Goal: Task Accomplishment & Management: Manage account settings

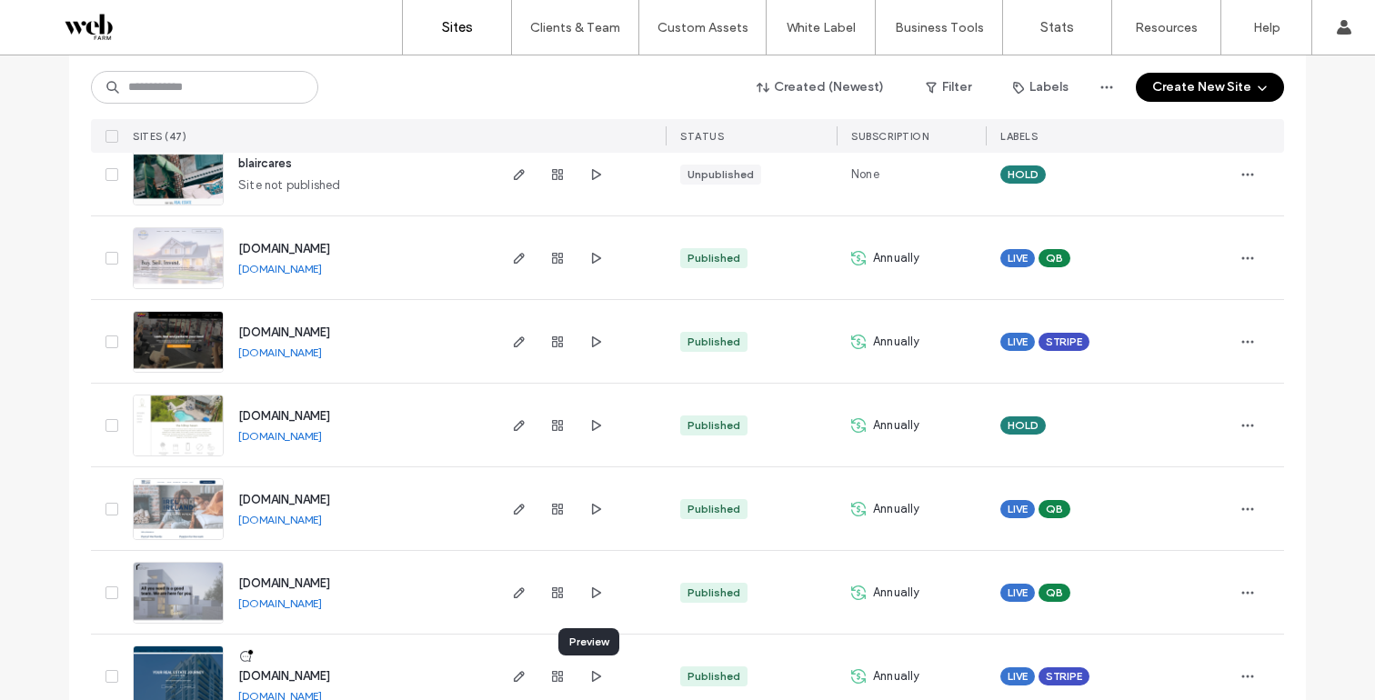
scroll to position [3449, 0]
click at [222, 95] on input at bounding box center [204, 87] width 227 height 33
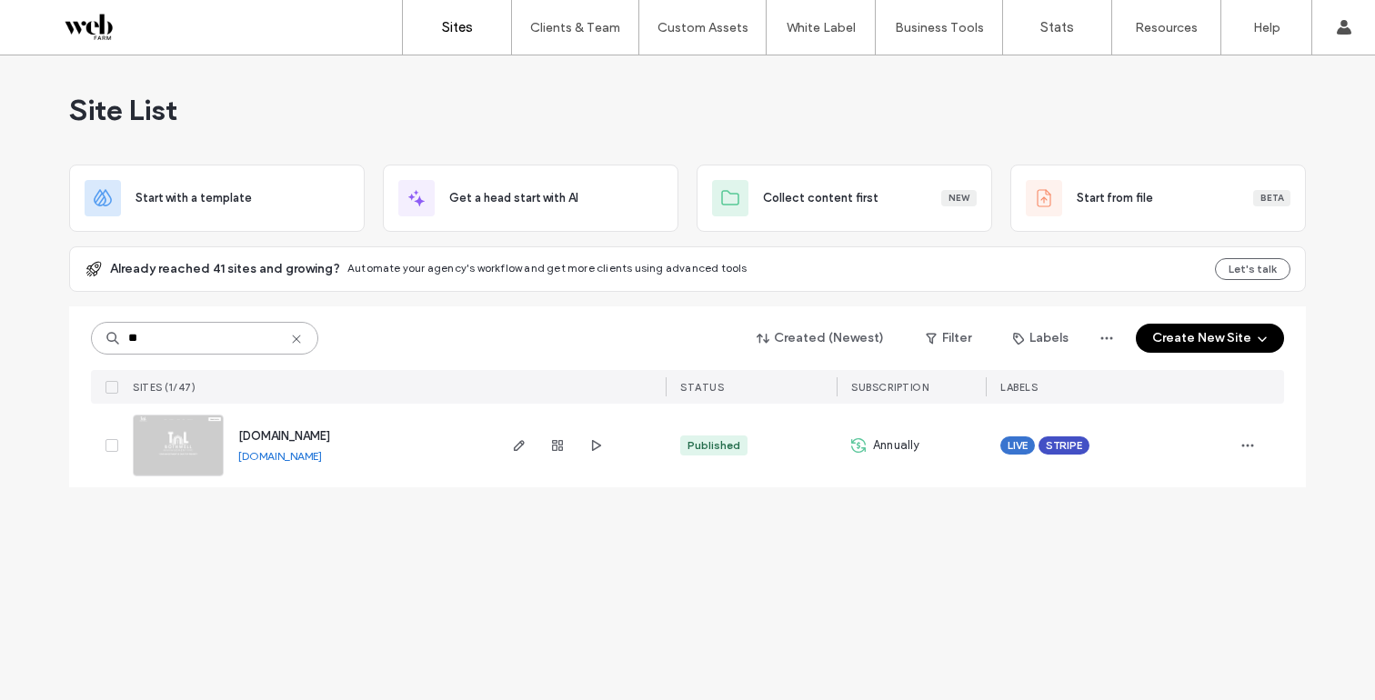
scroll to position [0, 0]
type input "**"
click at [565, 440] on span "button" at bounding box center [557, 446] width 22 height 22
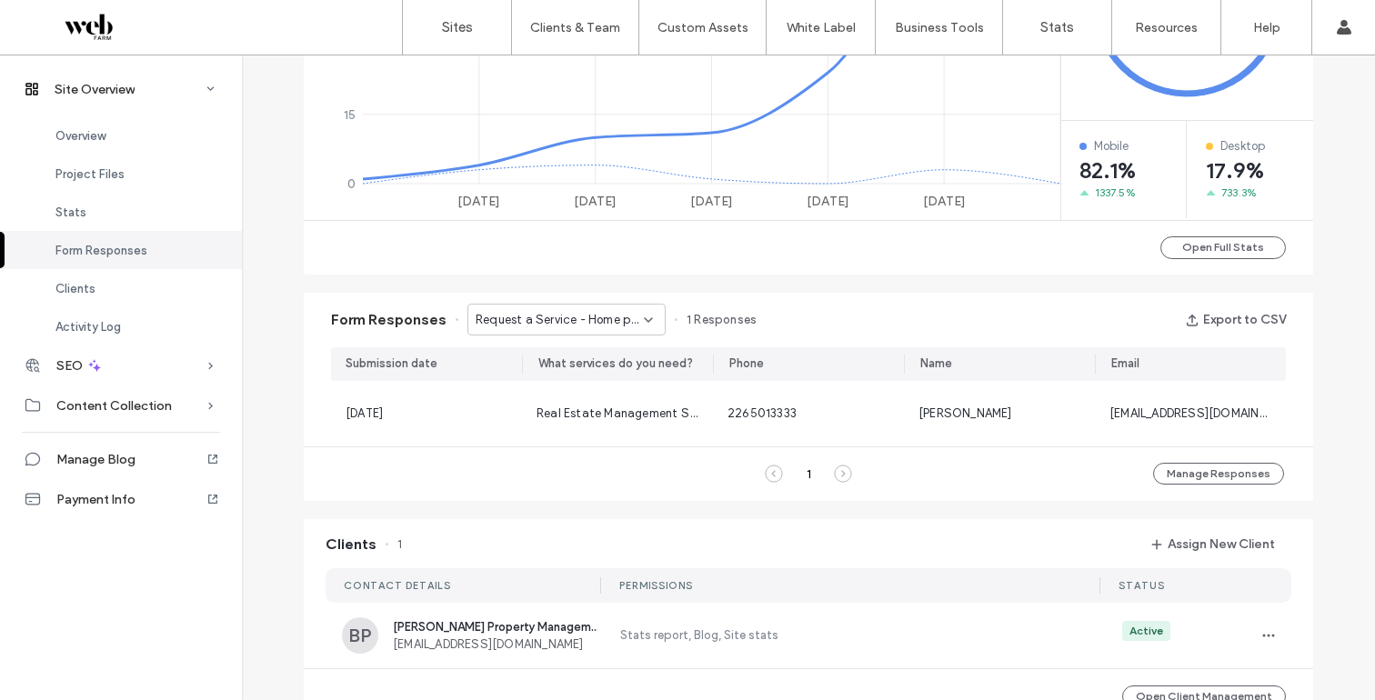
scroll to position [864, 0]
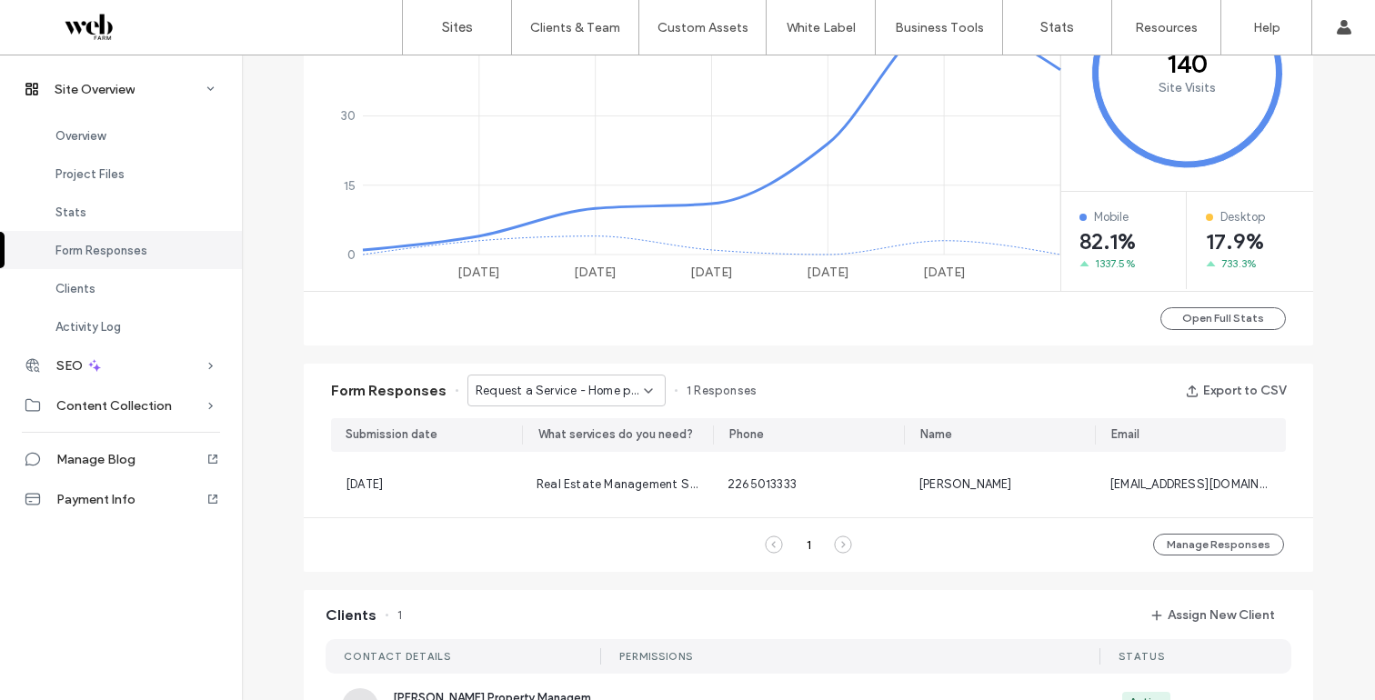
drag, startPoint x: 551, startPoint y: 384, endPoint x: 551, endPoint y: 402, distance: 18.2
click at [551, 385] on span "Request a Service - Home page" at bounding box center [560, 391] width 168 height 18
click at [543, 455] on span "Contact Form - Contact us page" at bounding box center [553, 455] width 175 height 18
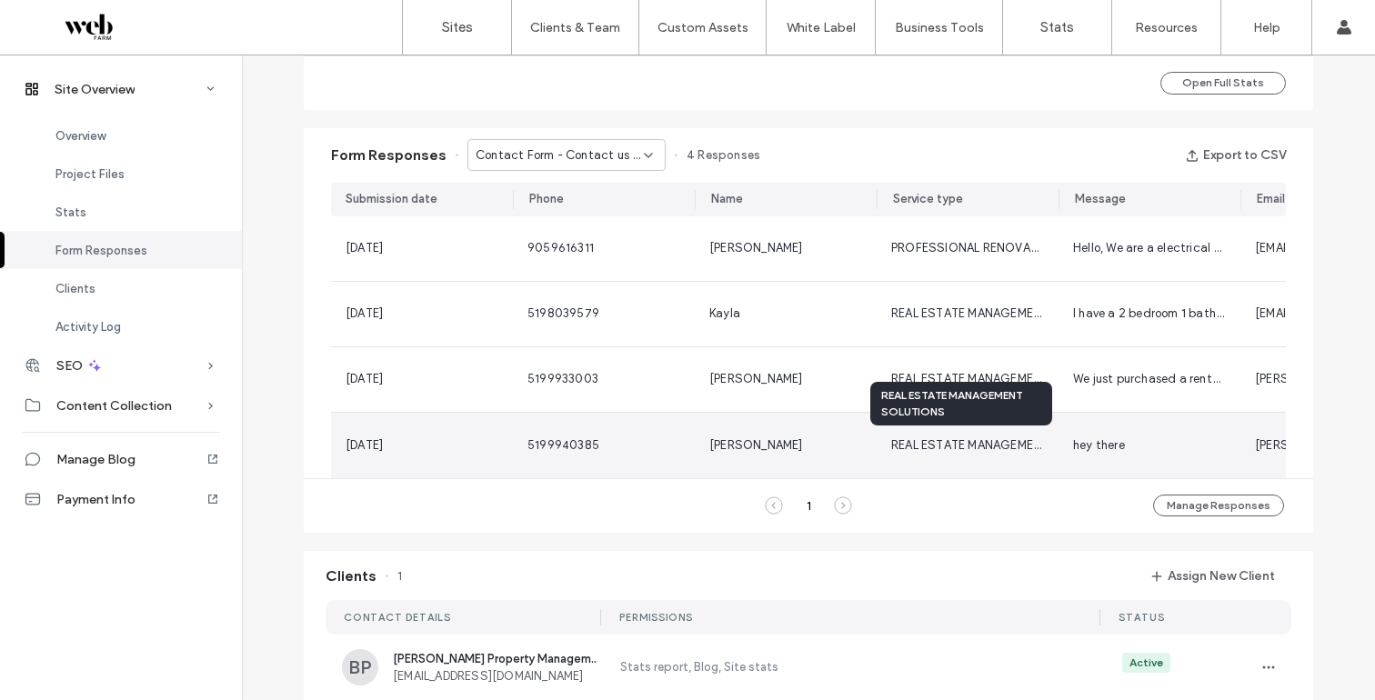
scroll to position [0, 6]
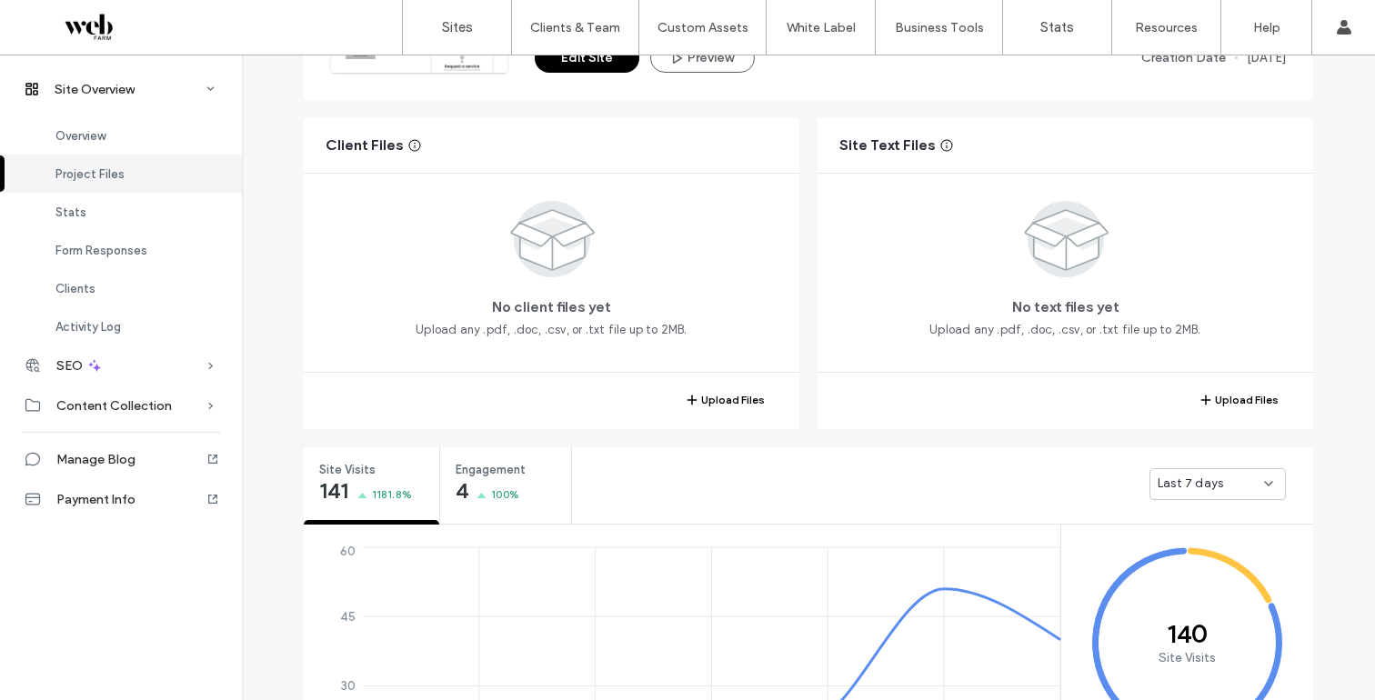
scroll to position [125, 0]
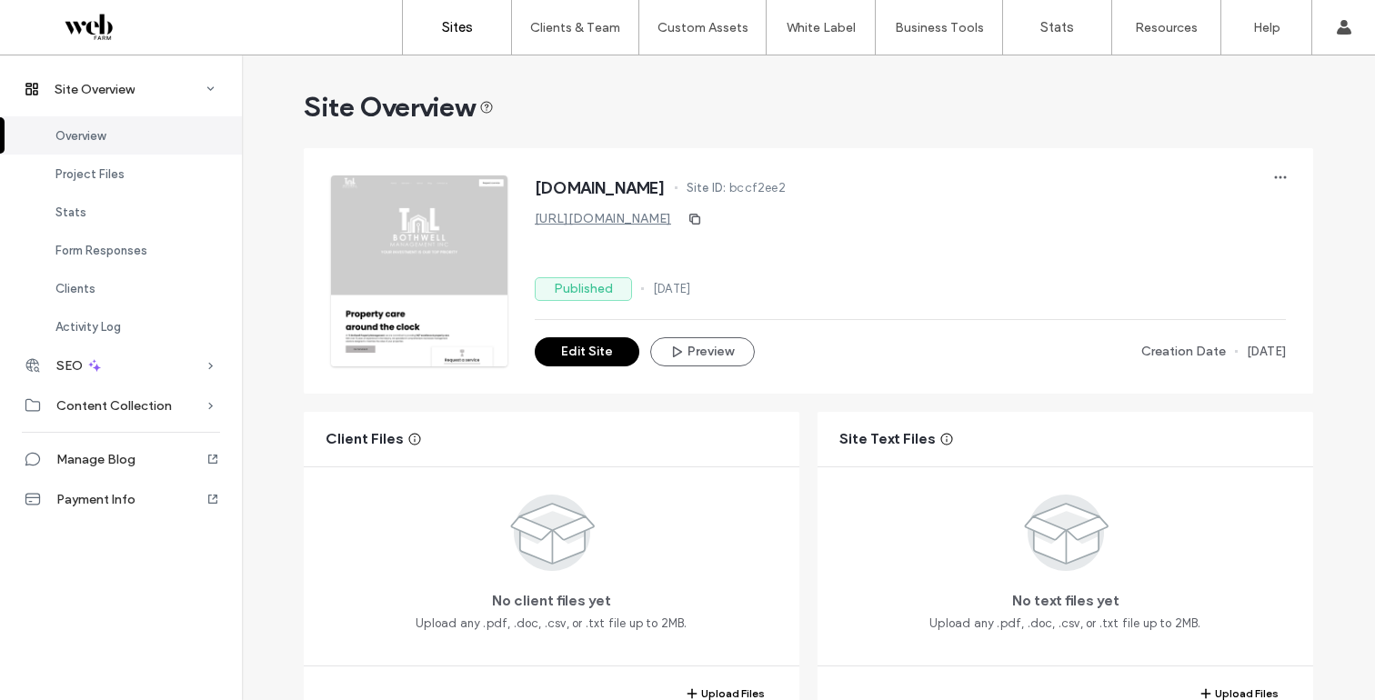
click at [447, 30] on label "Sites" at bounding box center [457, 27] width 31 height 16
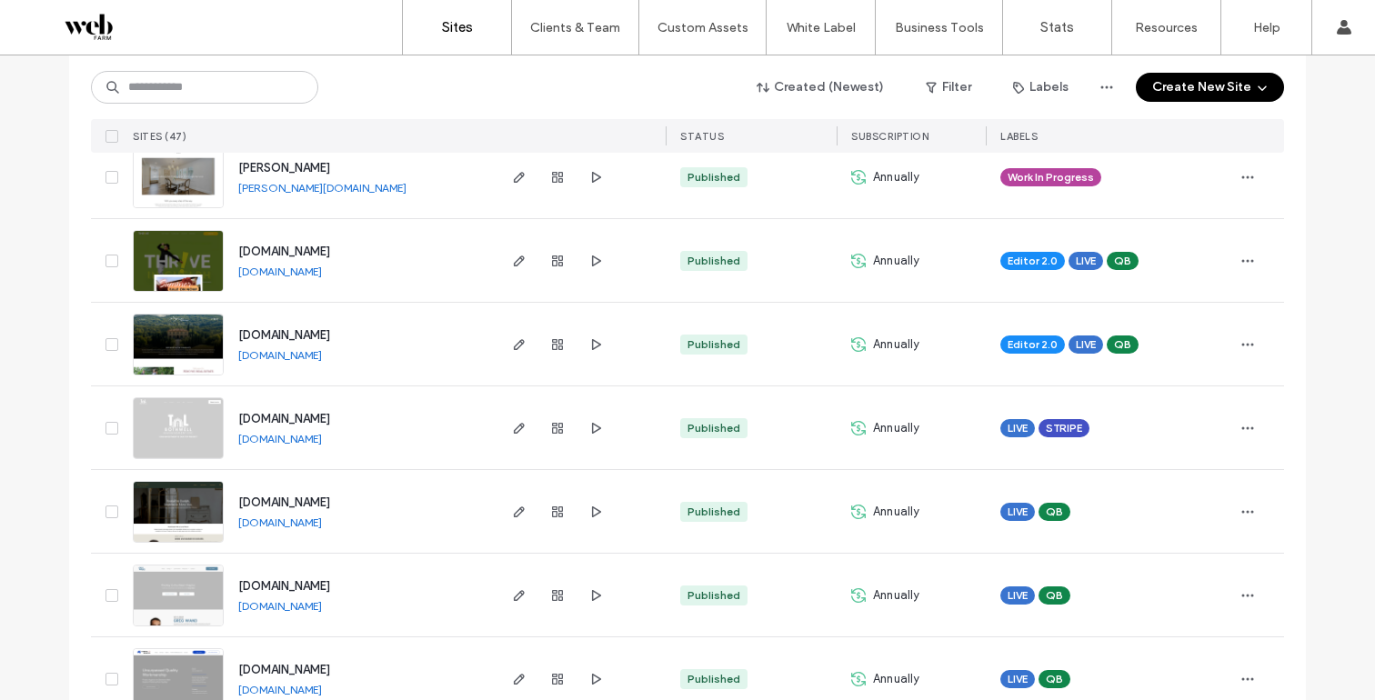
scroll to position [608, 0]
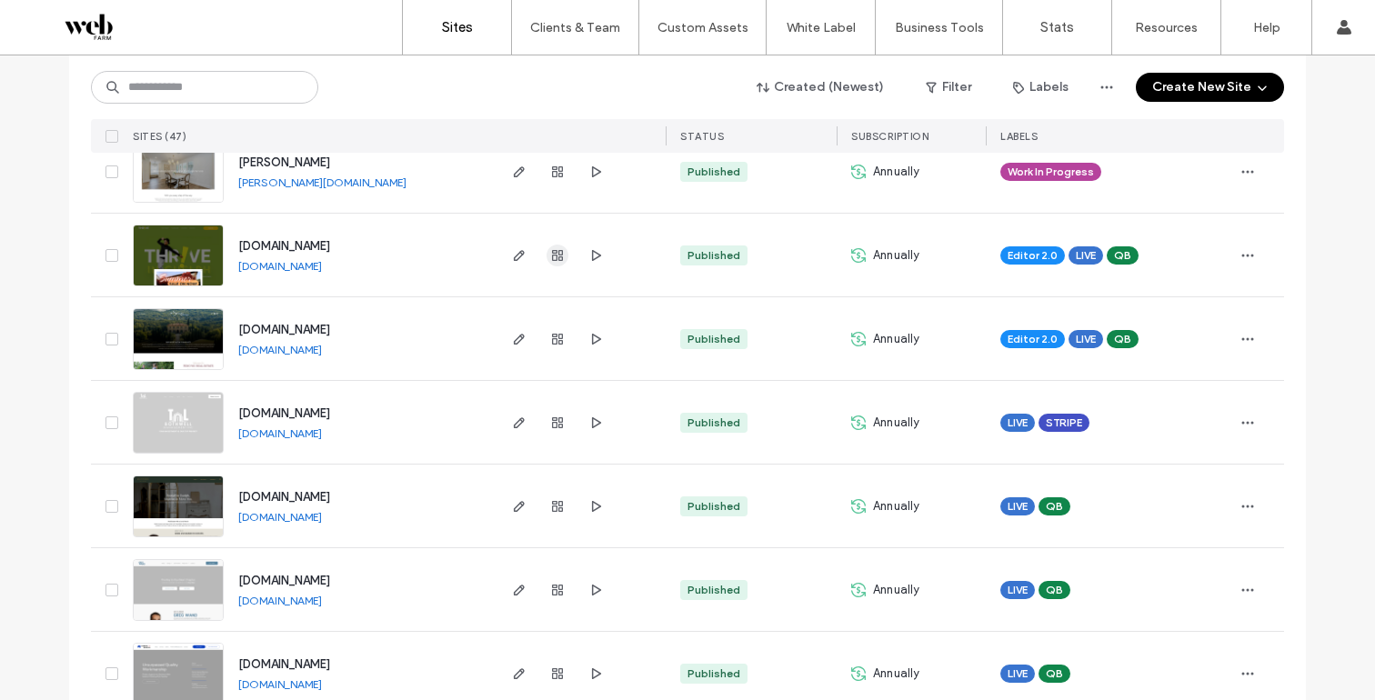
click at [550, 248] on icon "button" at bounding box center [557, 255] width 15 height 15
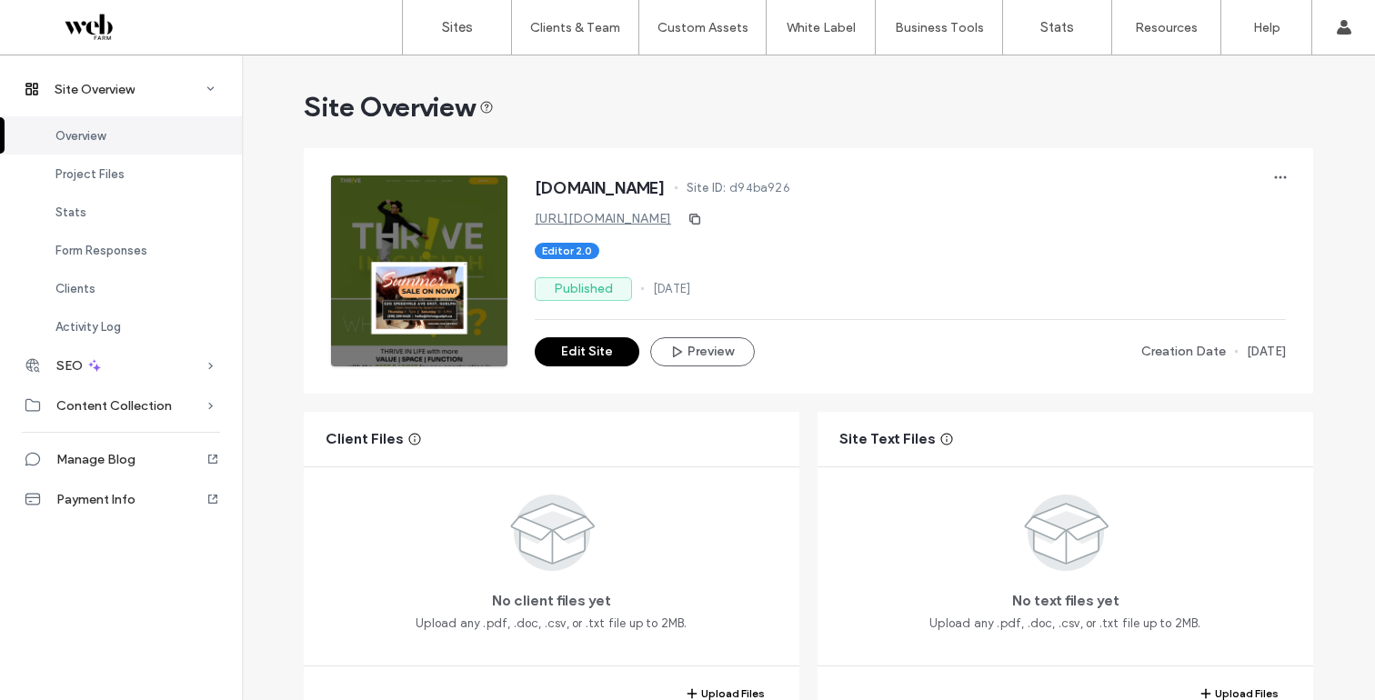
click at [640, 216] on link "[URL][DOMAIN_NAME]" at bounding box center [603, 218] width 136 height 15
click at [449, 33] on label "Sites" at bounding box center [457, 27] width 31 height 16
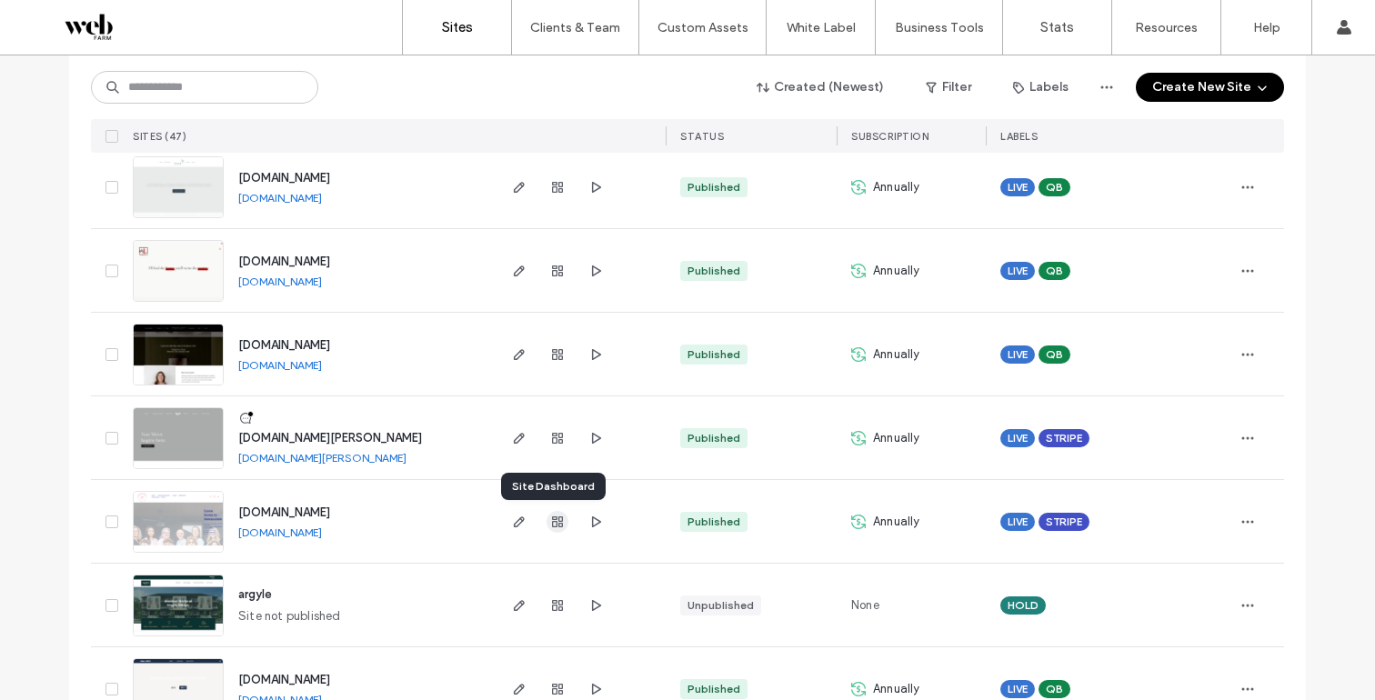
scroll to position [1765, 0]
click at [546, 526] on span "button" at bounding box center [557, 521] width 22 height 22
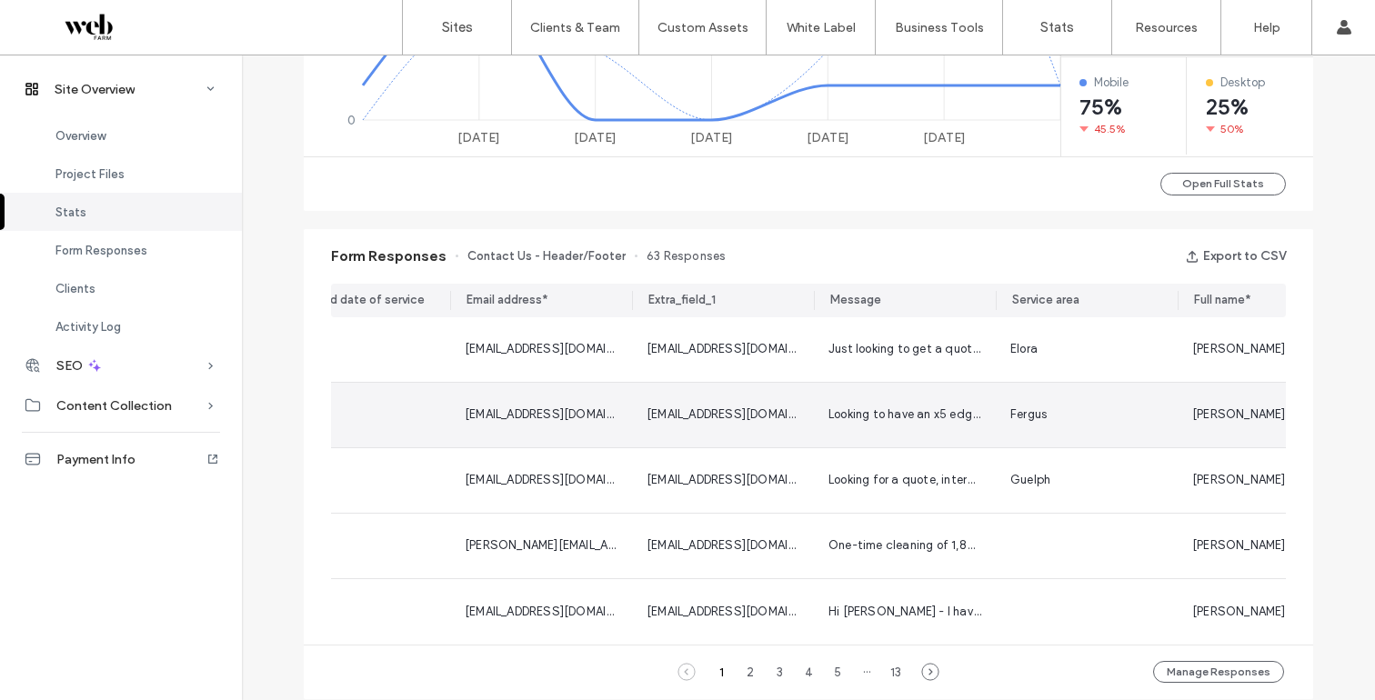
scroll to position [0, 423]
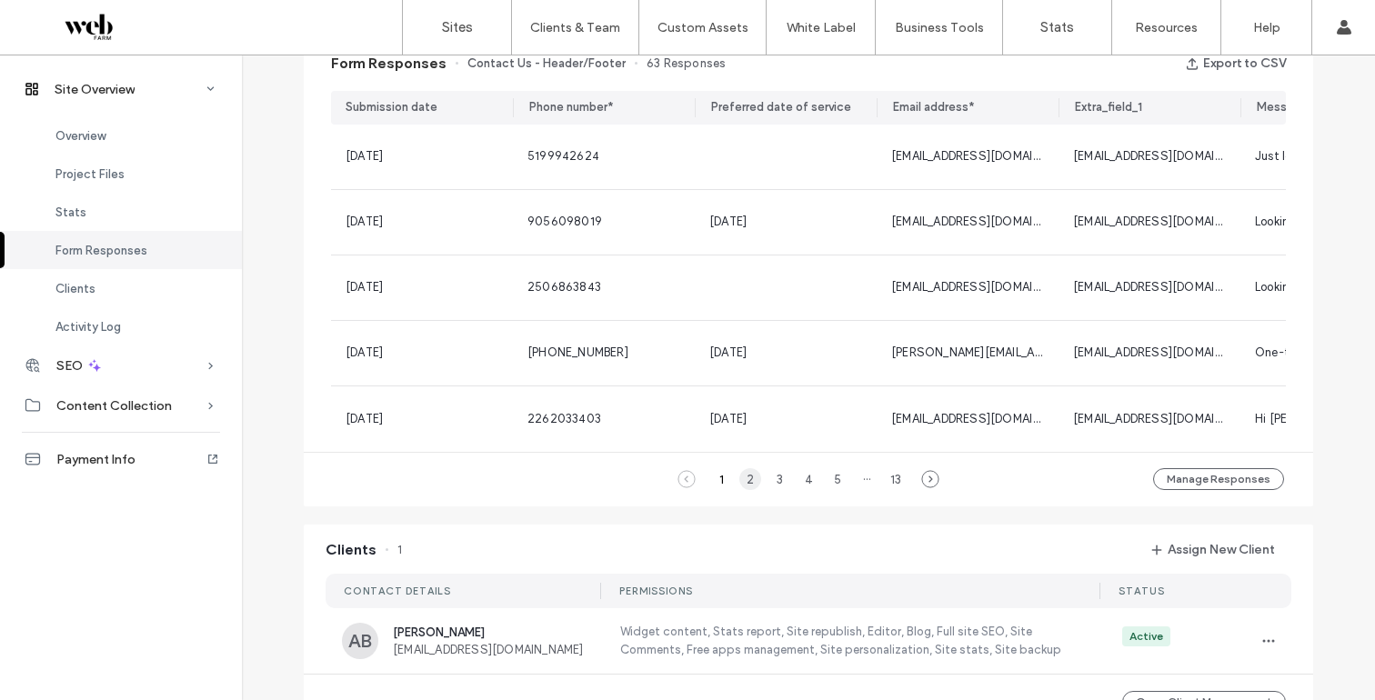
click at [749, 488] on div "2" at bounding box center [750, 479] width 22 height 22
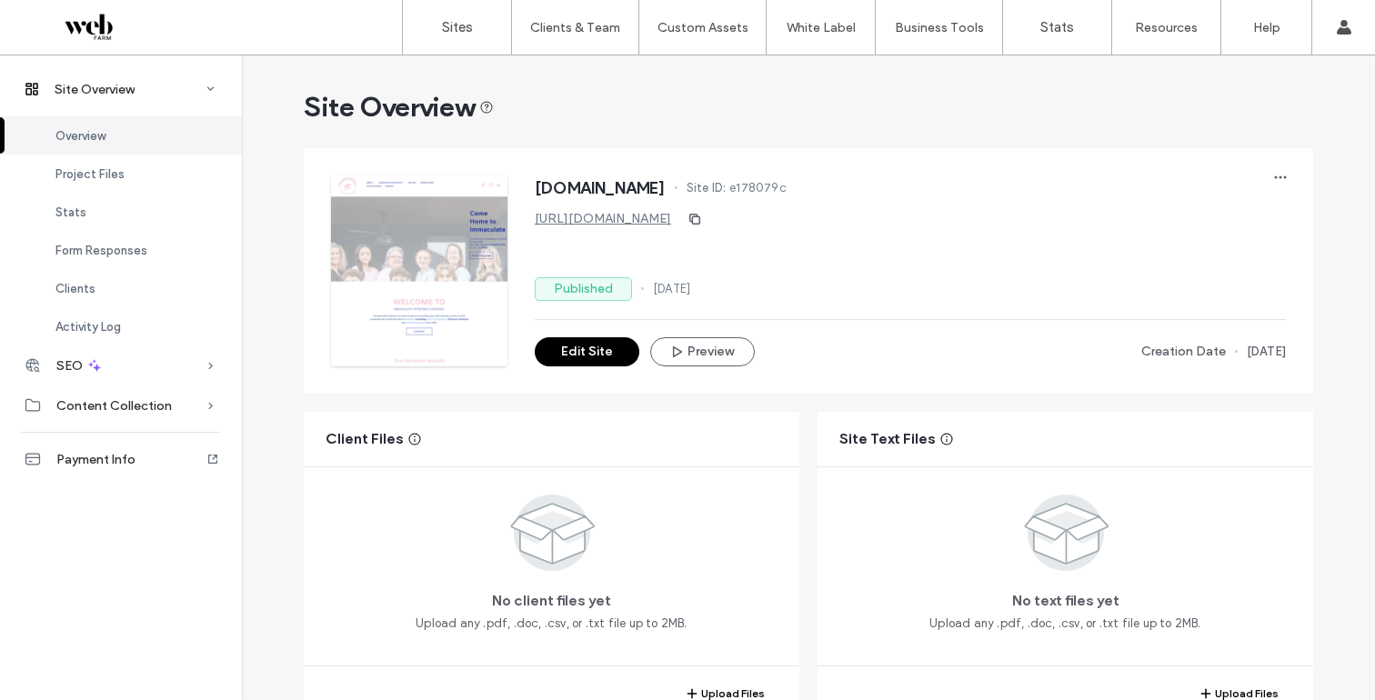
click at [661, 215] on link "[URL][DOMAIN_NAME]" at bounding box center [603, 218] width 136 height 15
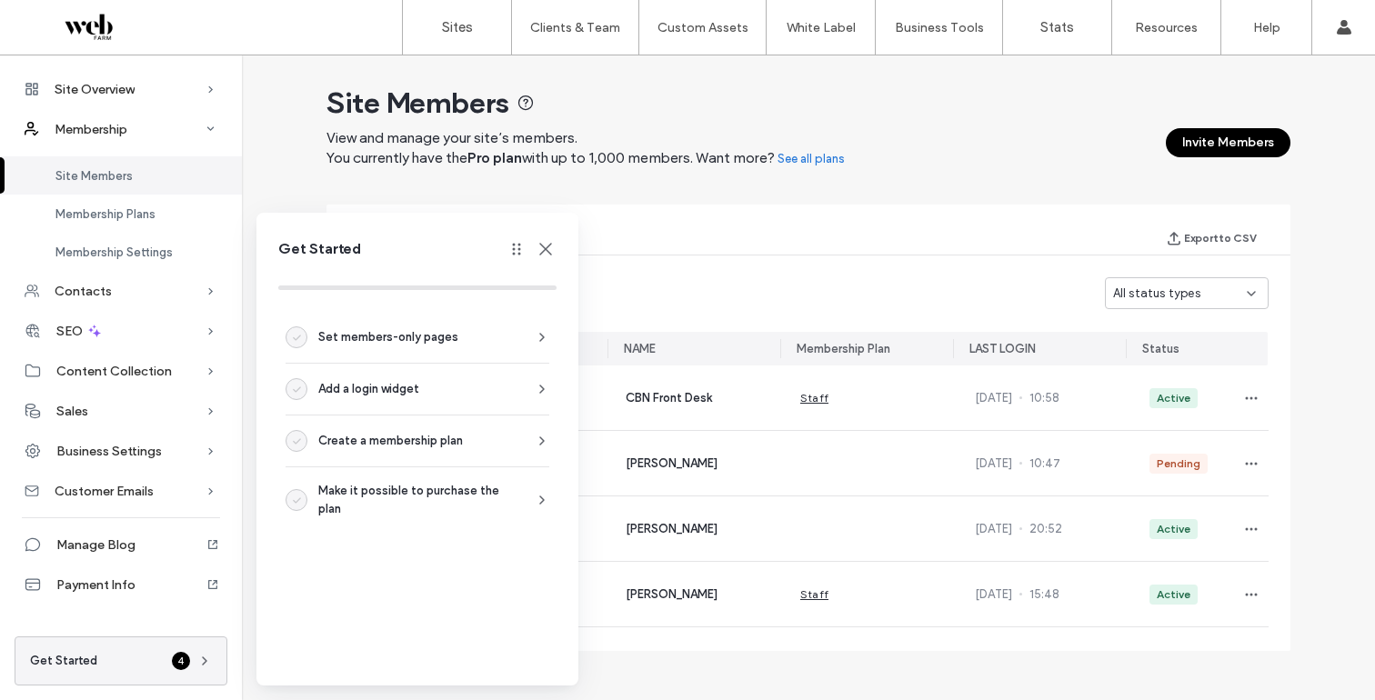
click at [544, 253] on icon at bounding box center [546, 249] width 22 height 22
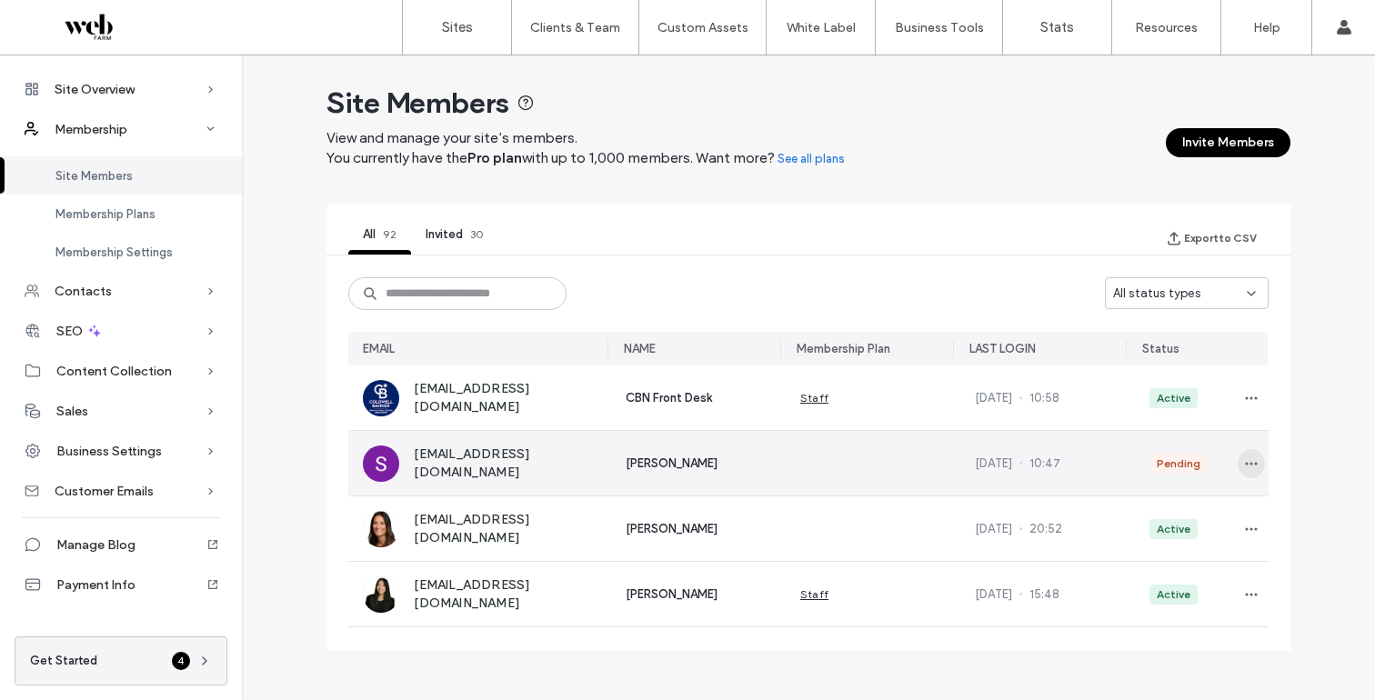
click at [1244, 459] on icon "button" at bounding box center [1251, 463] width 15 height 15
click at [1196, 506] on span "Approve Member" at bounding box center [1162, 507] width 107 height 18
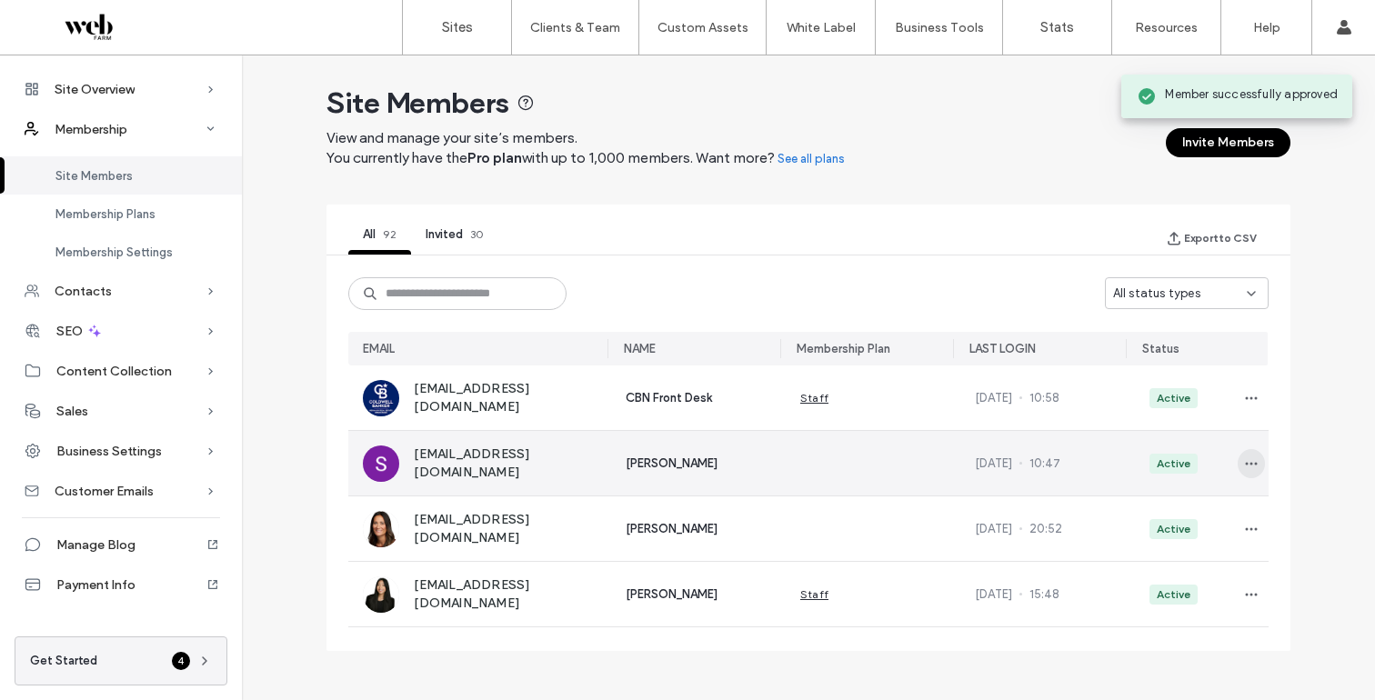
click at [1244, 458] on icon "button" at bounding box center [1251, 463] width 15 height 15
click at [1244, 459] on icon "button" at bounding box center [1251, 463] width 15 height 15
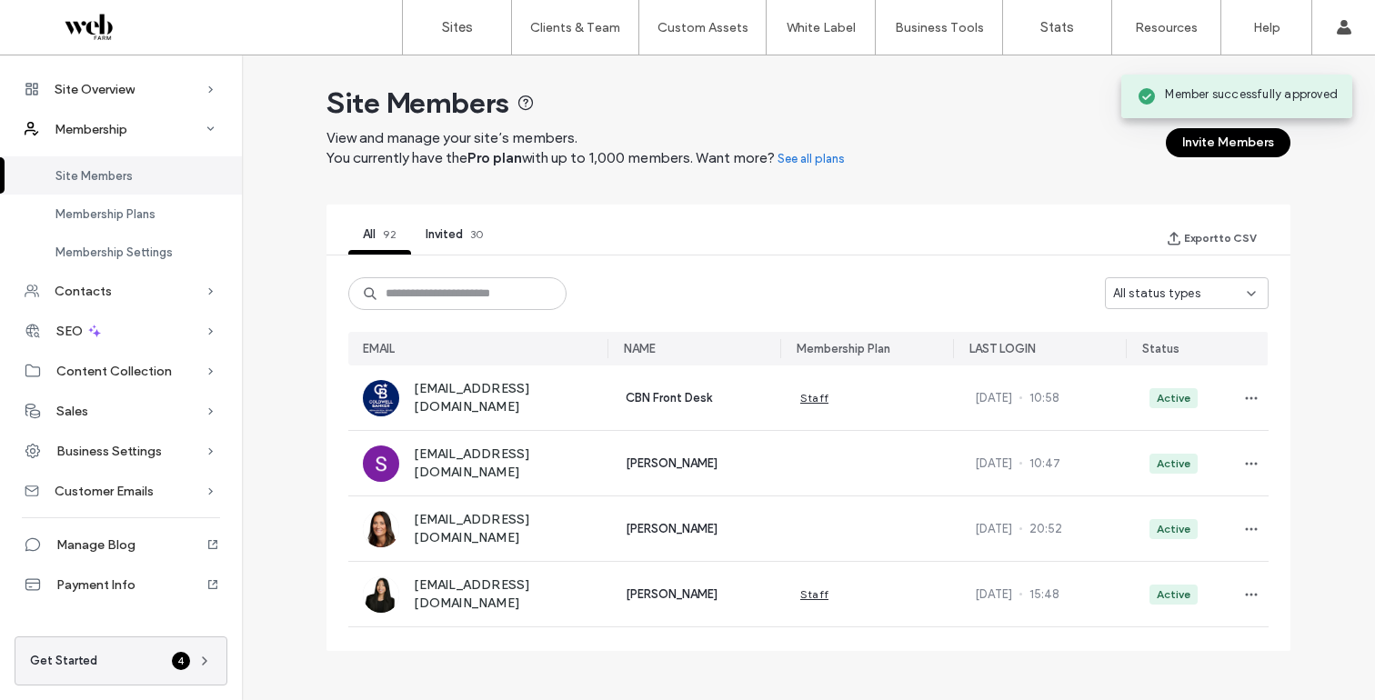
scroll to position [45, 0]
